Goal: Find specific page/section: Find specific page/section

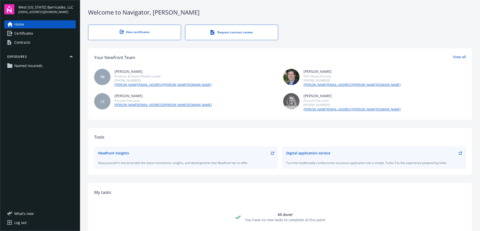
click at [34, 33] on link "Certificates" at bounding box center [40, 33] width 72 height 8
